Goal: Task Accomplishment & Management: Manage account settings

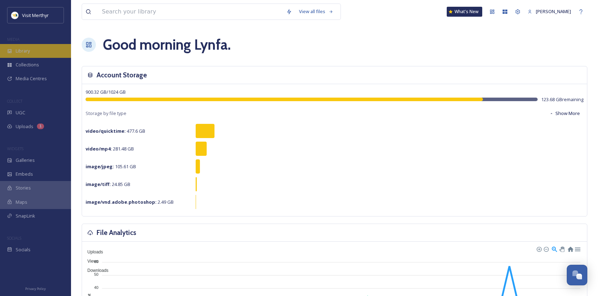
click at [21, 50] on span "Library" at bounding box center [23, 51] width 14 height 7
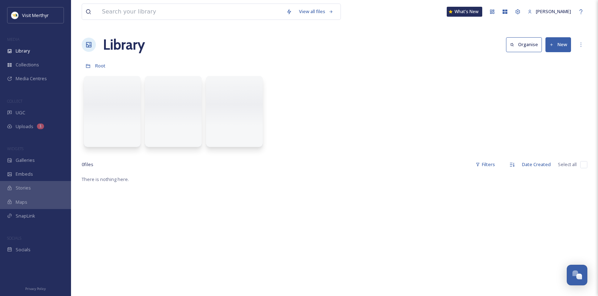
click at [555, 43] on button "New" at bounding box center [558, 44] width 26 height 15
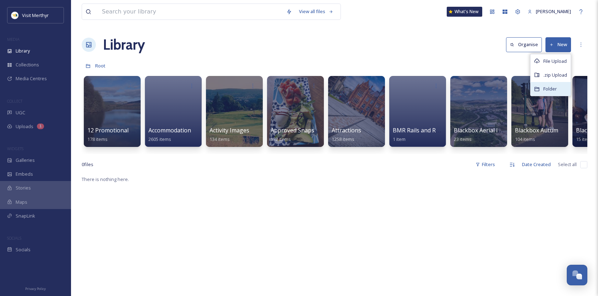
click at [544, 86] on div "Folder" at bounding box center [550, 89] width 40 height 14
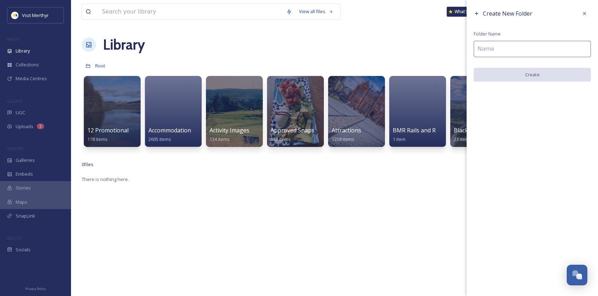
click at [486, 48] on input at bounding box center [532, 49] width 117 height 16
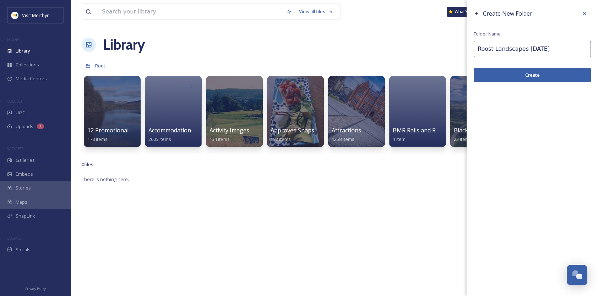
type input "Roost Landscapes [DATE]"
click at [527, 75] on button "Create" at bounding box center [532, 75] width 117 height 15
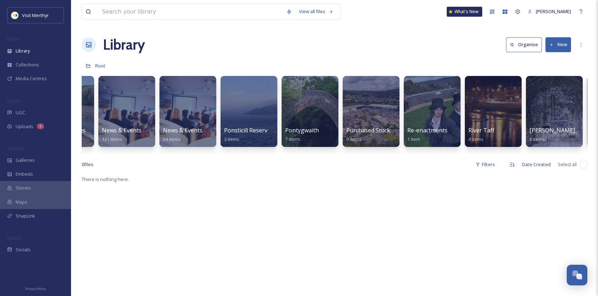
scroll to position [0, 3810]
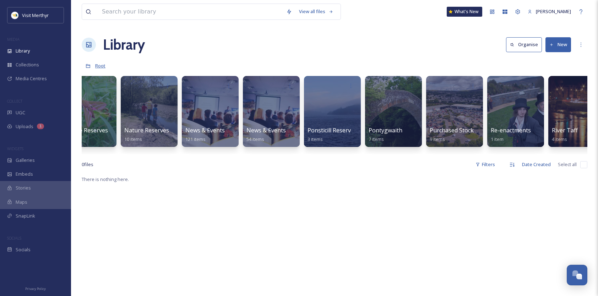
click at [97, 65] on span "Root" at bounding box center [100, 65] width 10 height 6
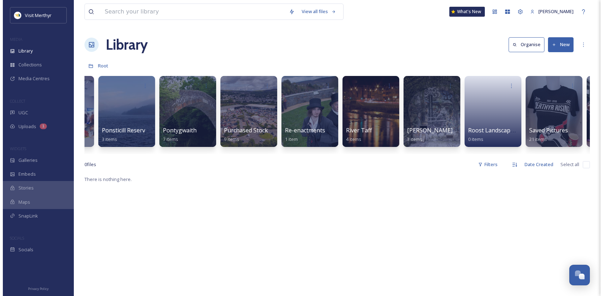
scroll to position [0, 4041]
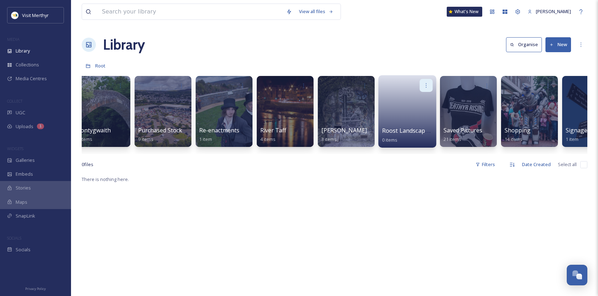
click at [426, 82] on icon at bounding box center [426, 85] width 6 height 6
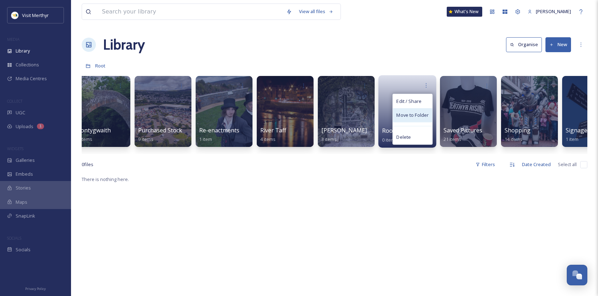
click at [417, 115] on span "Move to Folder" at bounding box center [412, 115] width 32 height 7
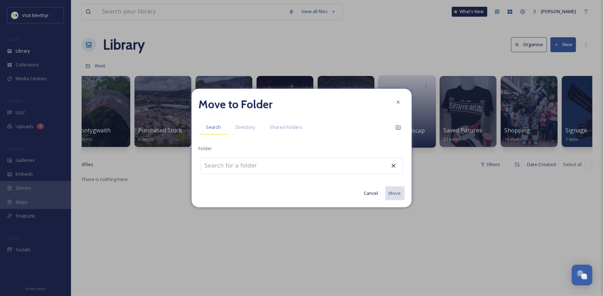
click at [211, 128] on span "Search" at bounding box center [213, 127] width 15 height 7
click at [214, 127] on span "Search" at bounding box center [213, 127] width 15 height 7
click at [241, 165] on input at bounding box center [240, 166] width 78 height 16
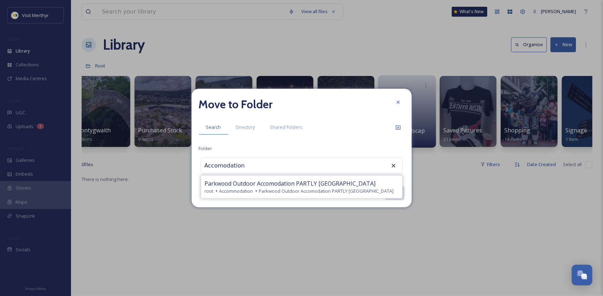
click at [221, 168] on input "Accomodation" at bounding box center [240, 166] width 78 height 16
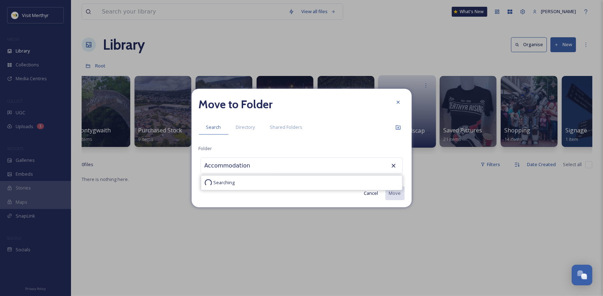
click at [253, 167] on input "Accommodation" at bounding box center [240, 166] width 78 height 16
drag, startPoint x: 256, startPoint y: 166, endPoint x: 262, endPoint y: 165, distance: 5.4
click at [258, 166] on input "Accommodation R" at bounding box center [240, 166] width 78 height 16
click at [242, 167] on input "Accommodation R" at bounding box center [240, 166] width 78 height 16
click at [253, 164] on input "Accommodation R" at bounding box center [240, 166] width 78 height 16
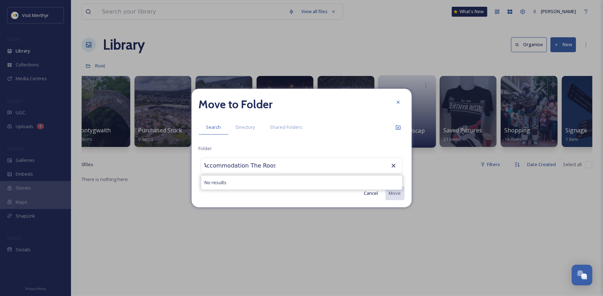
scroll to position [0, 4]
click at [214, 129] on span "Search" at bounding box center [213, 127] width 15 height 7
drag, startPoint x: 280, startPoint y: 166, endPoint x: 284, endPoint y: 167, distance: 4.0
click at [280, 166] on div "Accommodation The Roost No results" at bounding box center [302, 166] width 202 height 16
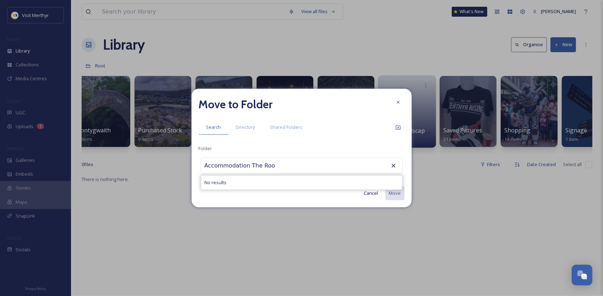
click at [393, 165] on icon at bounding box center [393, 165] width 7 height 7
drag, startPoint x: 395, startPoint y: 164, endPoint x: 392, endPoint y: 166, distance: 3.7
click at [395, 165] on icon at bounding box center [393, 165] width 7 height 7
drag, startPoint x: 271, startPoint y: 165, endPoint x: 148, endPoint y: 159, distance: 123.4
click at [148, 159] on div "Move to Folder Search Directory Shared Folders Folder Accommodation The Roost N…" at bounding box center [301, 148] width 603 height 296
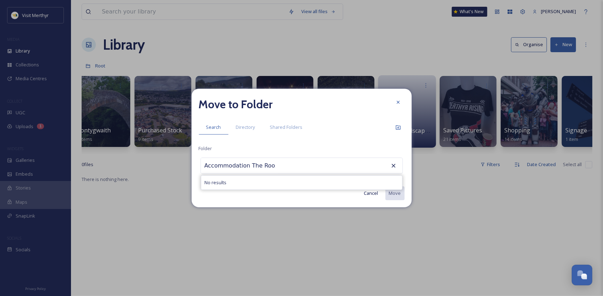
type input "t"
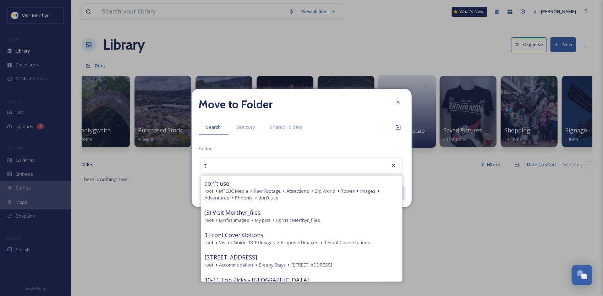
click at [214, 164] on input "t" at bounding box center [240, 166] width 78 height 16
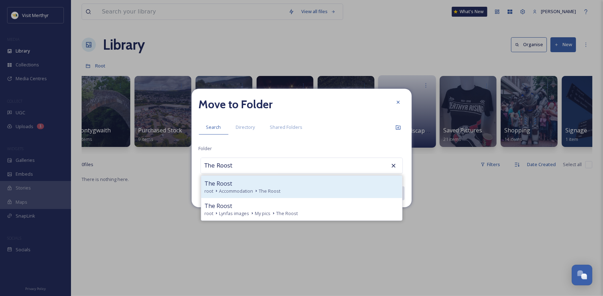
type input "The Roost"
click at [224, 193] on span "Accommodation" at bounding box center [236, 191] width 34 height 7
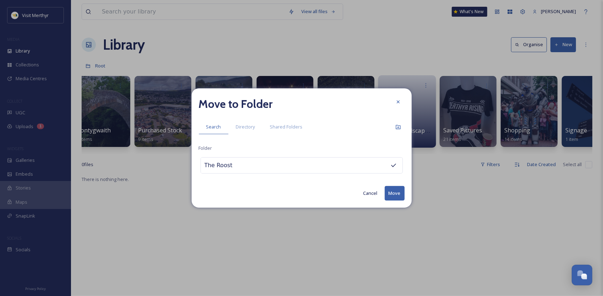
click at [396, 191] on button "Move" at bounding box center [395, 193] width 20 height 15
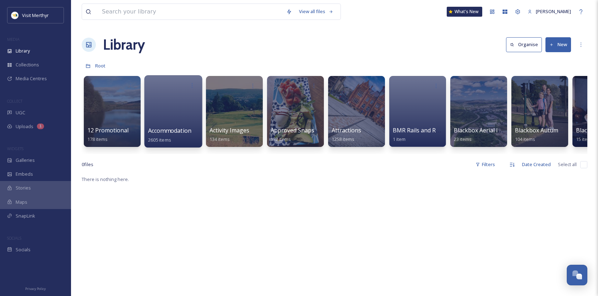
click at [175, 122] on div at bounding box center [173, 111] width 58 height 72
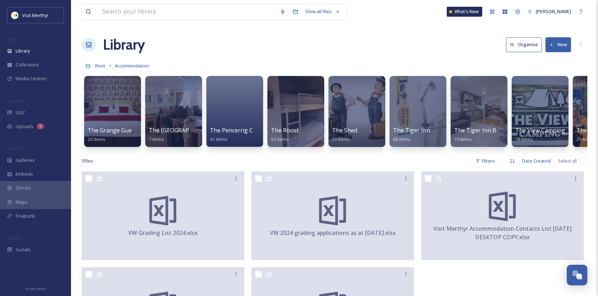
scroll to position [0, 3577]
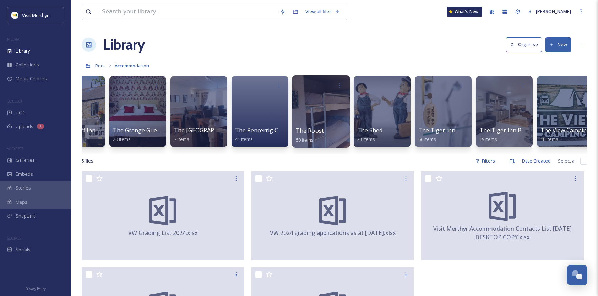
click at [321, 133] on span "The Roost" at bounding box center [310, 131] width 28 height 8
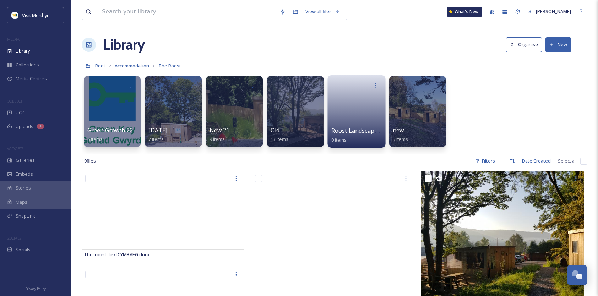
click at [356, 132] on span "Roost Landscapes [DATE]" at bounding box center [366, 131] width 70 height 8
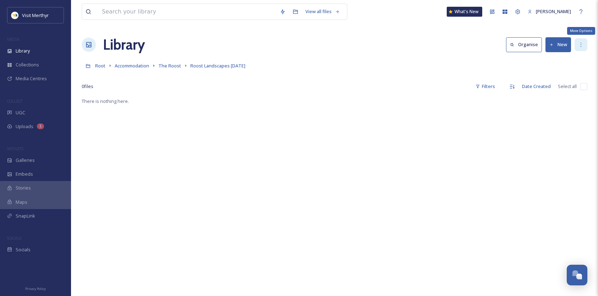
click at [580, 44] on icon at bounding box center [581, 45] width 6 height 6
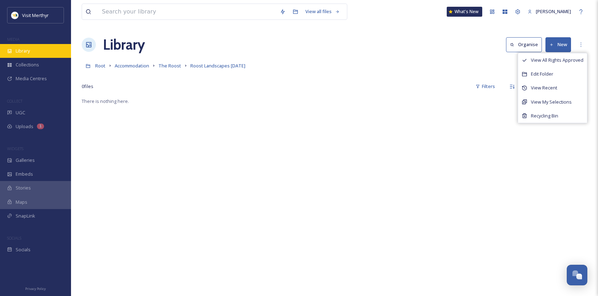
click at [28, 53] on span "Library" at bounding box center [23, 51] width 14 height 7
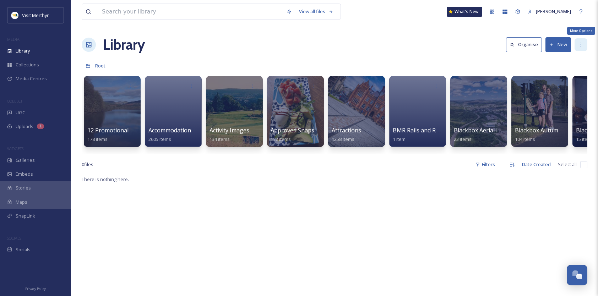
click at [580, 43] on icon at bounding box center [581, 45] width 6 height 6
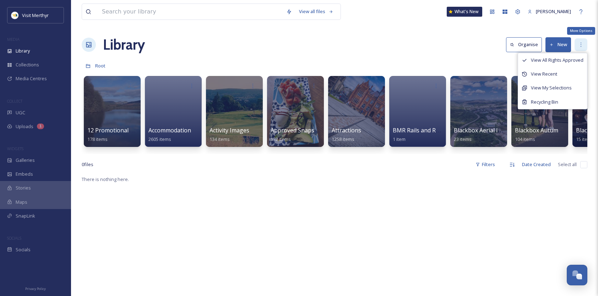
click at [580, 46] on icon at bounding box center [581, 45] width 6 height 6
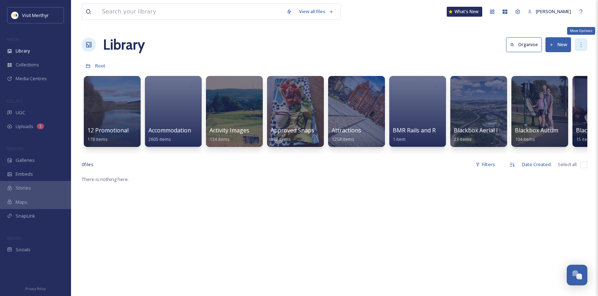
click at [580, 46] on icon at bounding box center [581, 45] width 6 height 6
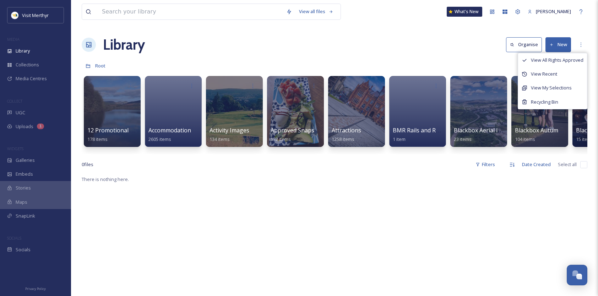
click at [557, 43] on button "New" at bounding box center [558, 44] width 26 height 15
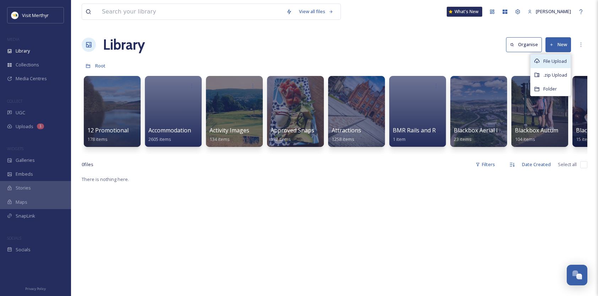
click at [552, 63] on span "File Upload" at bounding box center [554, 61] width 23 height 7
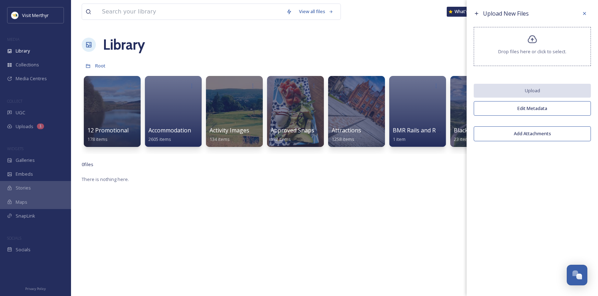
click at [530, 45] on div "Drop files here or click to select." at bounding box center [532, 46] width 117 height 39
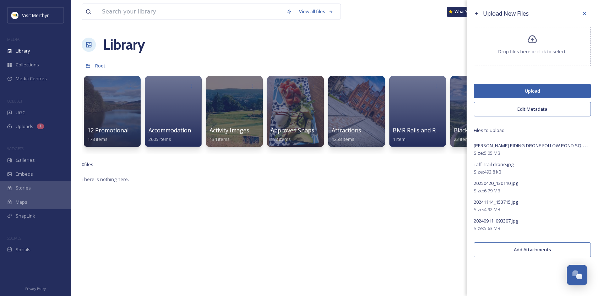
click at [531, 90] on button "Upload" at bounding box center [532, 91] width 117 height 15
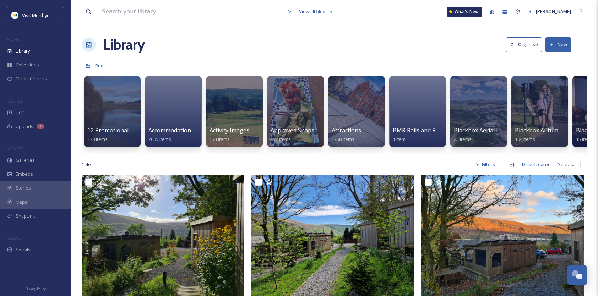
click at [205, 162] on div "View all files What's New [PERSON_NAME] Library Organise New Root Your Selectio…" at bounding box center [334, 239] width 527 height 479
click at [582, 168] on input "checkbox" at bounding box center [583, 164] width 7 height 7
checkbox input "true"
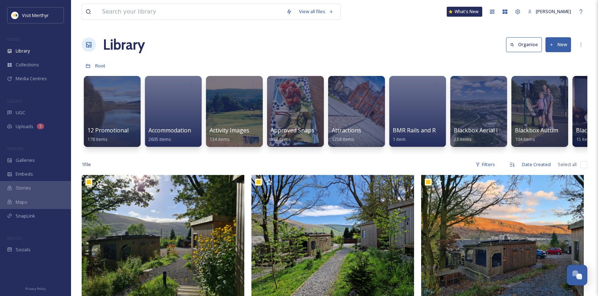
checkbox input "true"
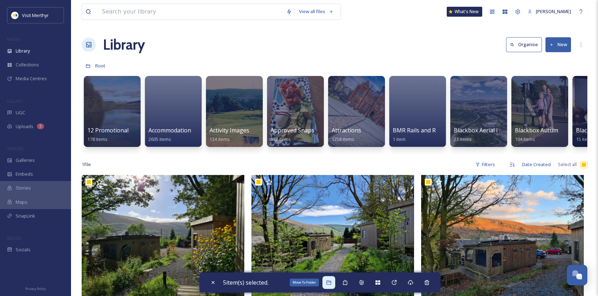
click at [332, 283] on icon at bounding box center [329, 283] width 6 height 6
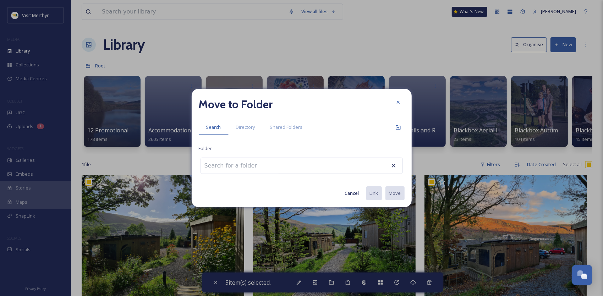
click at [219, 167] on input at bounding box center [240, 166] width 78 height 16
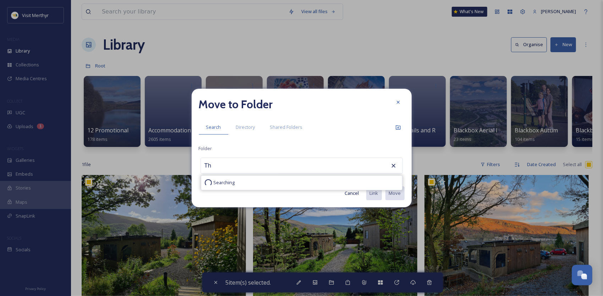
type input "T"
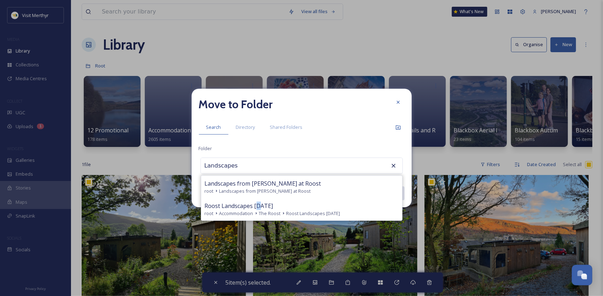
click at [258, 208] on span "Roost Landscapes [DATE]" at bounding box center [239, 206] width 69 height 9
type input "Roost Landscapes [DATE]"
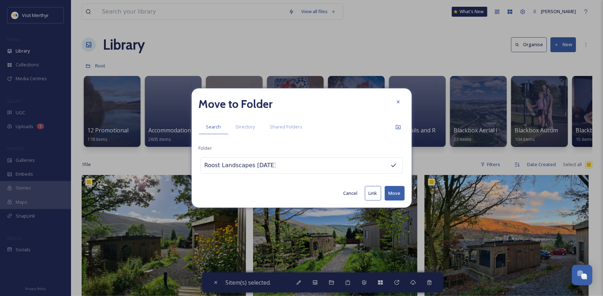
click at [395, 192] on button "Move" at bounding box center [395, 193] width 20 height 15
checkbox input "false"
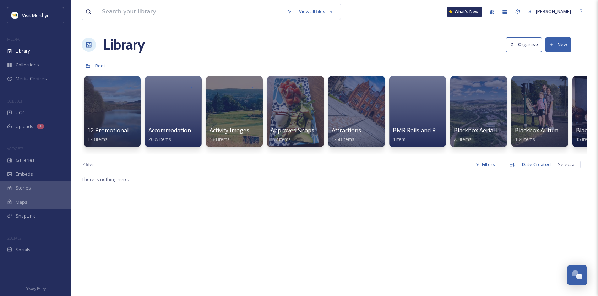
drag, startPoint x: 97, startPoint y: 68, endPoint x: 97, endPoint y: 72, distance: 4.6
click at [97, 68] on span "Root" at bounding box center [100, 65] width 10 height 6
click at [28, 49] on span "Library" at bounding box center [23, 51] width 14 height 7
click at [172, 127] on span "Accommodation" at bounding box center [169, 131] width 43 height 8
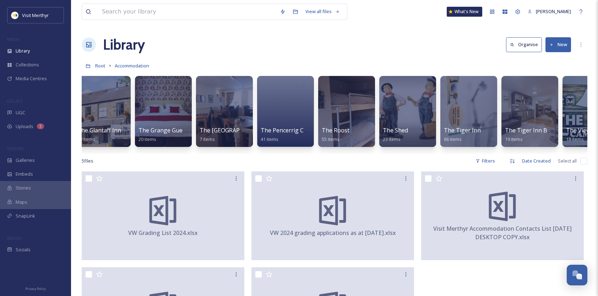
scroll to position [0, 3554]
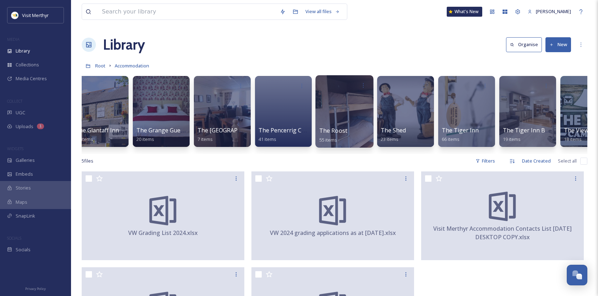
drag, startPoint x: 319, startPoint y: 130, endPoint x: 336, endPoint y: 131, distance: 16.7
click at [319, 130] on span "The Roost" at bounding box center [333, 131] width 28 height 8
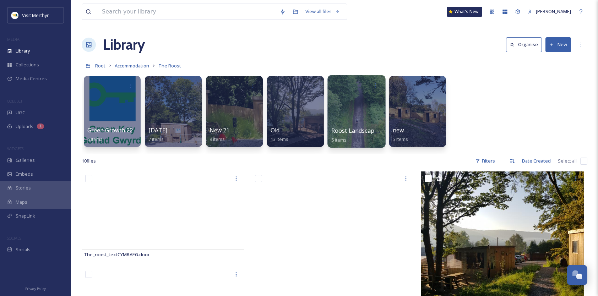
click at [355, 131] on span "Roost Landscapes [DATE]" at bounding box center [366, 131] width 70 height 8
